Goal: Task Accomplishment & Management: Manage account settings

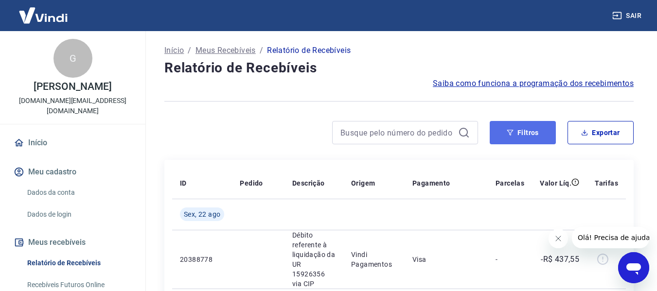
click at [539, 136] on button "Filtros" at bounding box center [523, 132] width 66 height 23
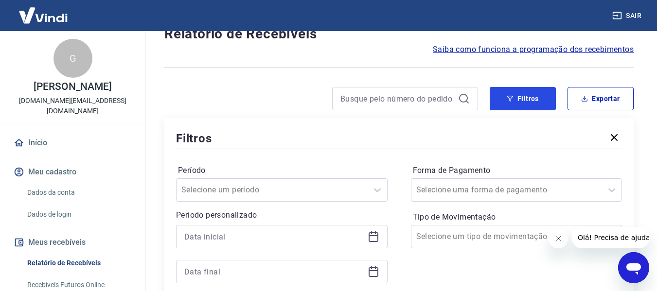
scroll to position [49, 0]
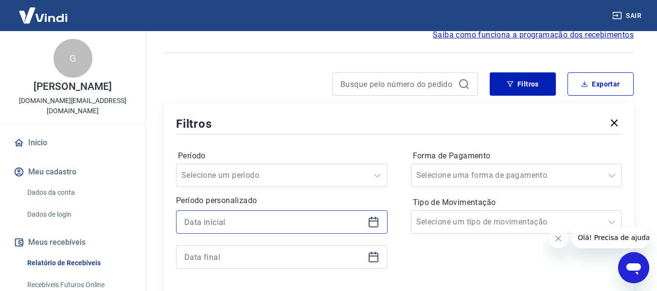
click at [283, 218] on input at bounding box center [273, 222] width 179 height 15
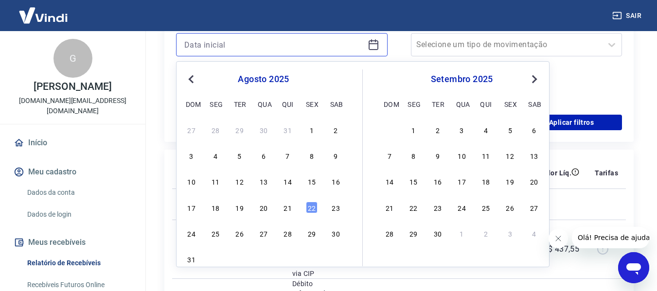
scroll to position [243, 0]
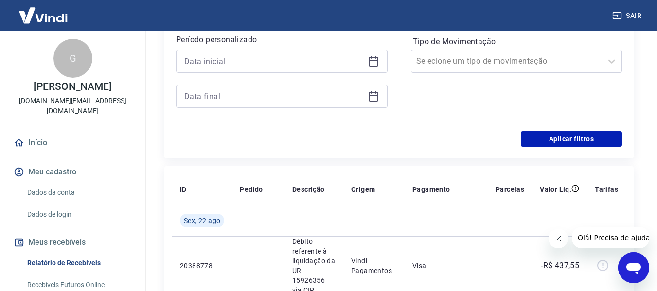
scroll to position [194, 0]
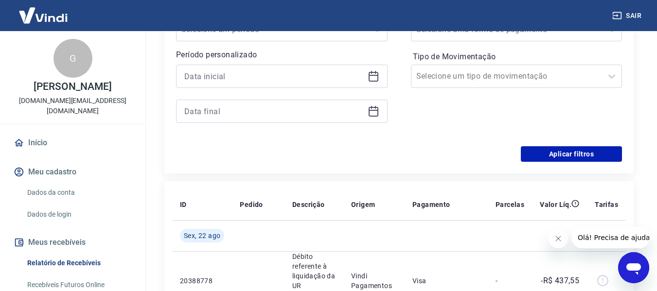
click at [310, 84] on div at bounding box center [281, 76] width 211 height 23
click at [293, 79] on input at bounding box center [273, 76] width 179 height 15
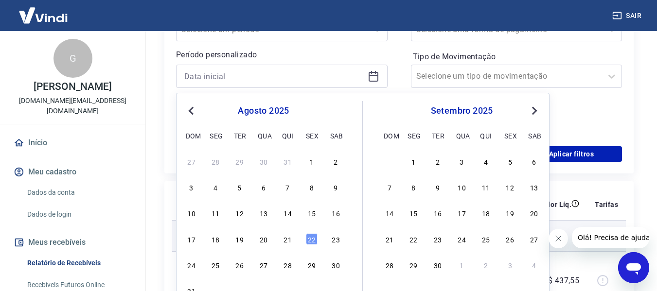
click at [260, 241] on div "20" at bounding box center [264, 239] width 12 height 12
click at [266, 242] on td at bounding box center [258, 235] width 53 height 31
type input "[DATE]"
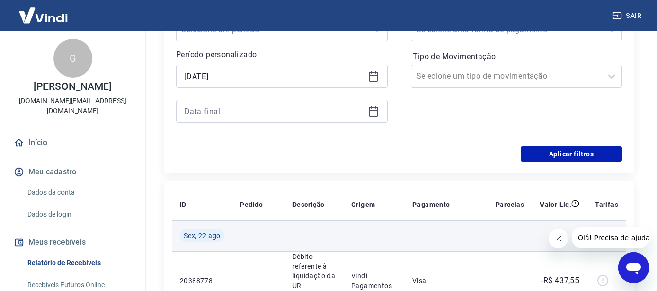
click at [266, 242] on td at bounding box center [258, 235] width 53 height 31
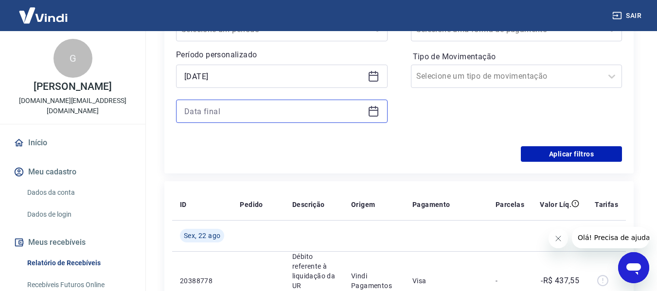
click at [257, 115] on input at bounding box center [273, 111] width 179 height 15
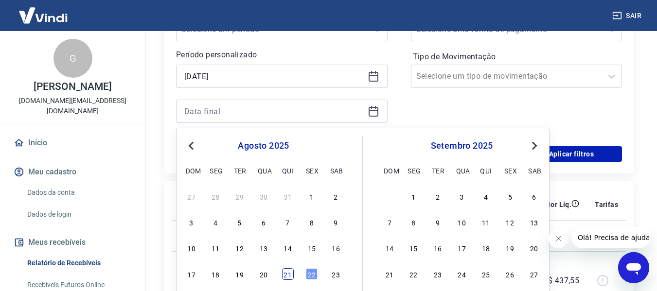
click at [288, 276] on div "21" at bounding box center [288, 274] width 12 height 12
type input "[DATE]"
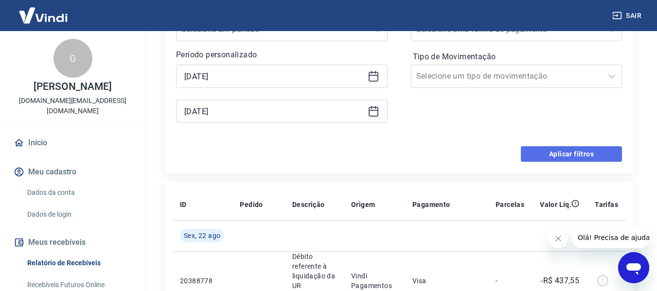
click at [589, 154] on button "Aplicar filtros" at bounding box center [571, 154] width 101 height 16
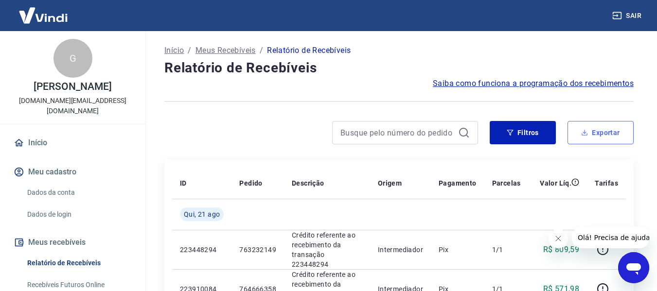
click at [617, 128] on button "Exportar" at bounding box center [600, 132] width 66 height 23
type input "[DATE]"
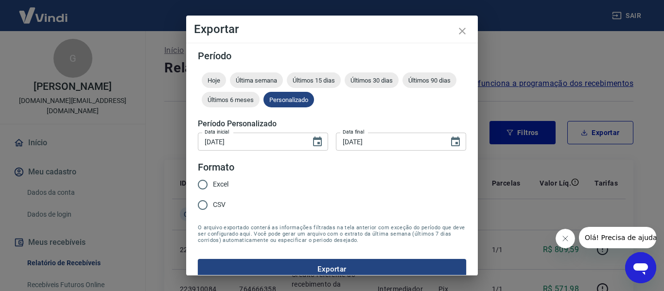
click at [207, 183] on input "Excel" at bounding box center [203, 185] width 20 height 20
radio input "true"
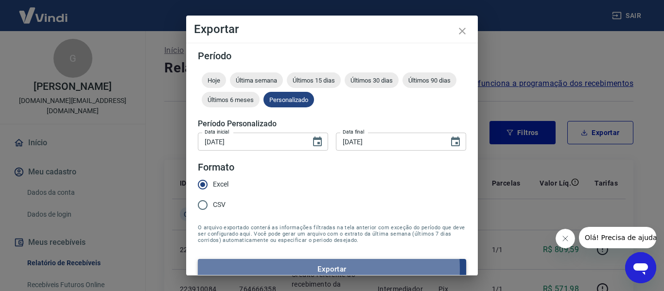
click at [302, 269] on button "Exportar" at bounding box center [332, 269] width 268 height 20
